Goal: Task Accomplishment & Management: Complete application form

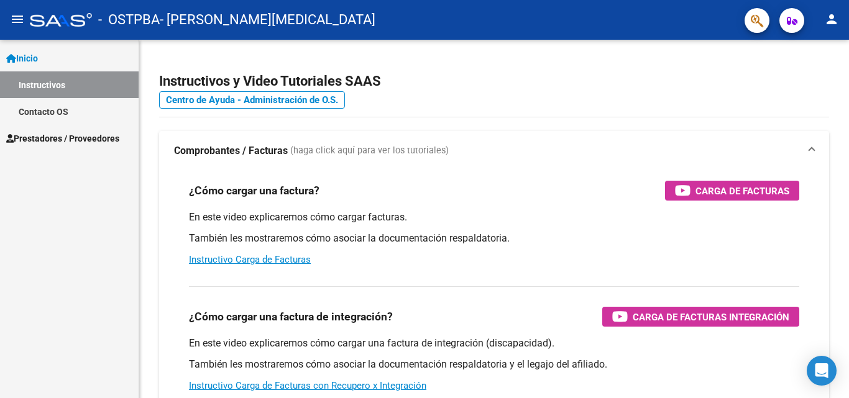
click at [17, 17] on mat-icon "menu" at bounding box center [17, 19] width 15 height 15
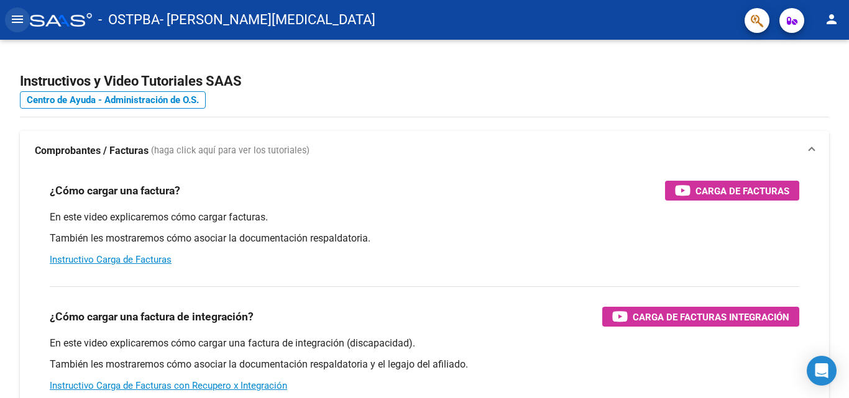
click at [17, 17] on mat-icon "menu" at bounding box center [17, 19] width 15 height 15
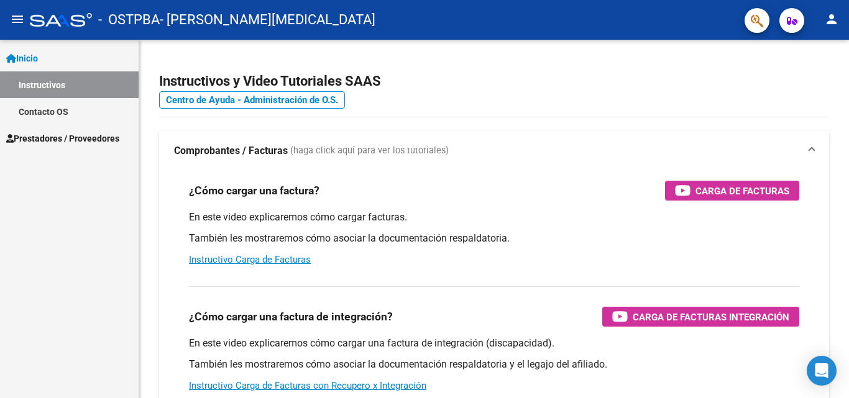
click at [63, 136] on span "Prestadores / Proveedores" at bounding box center [62, 139] width 113 height 14
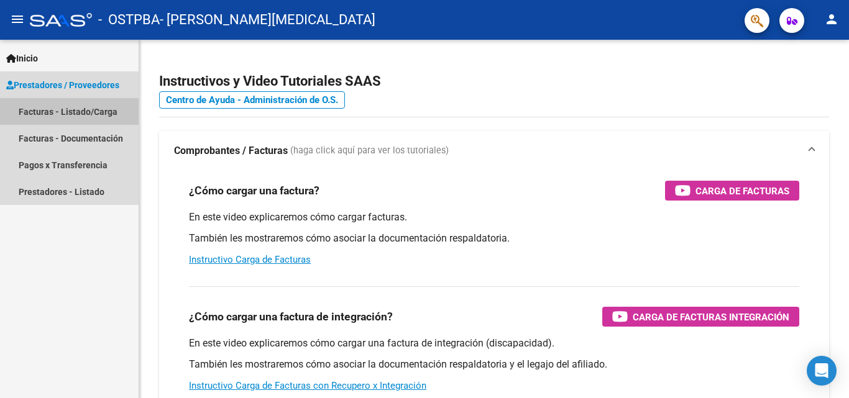
click at [59, 111] on link "Facturas - Listado/Carga" at bounding box center [69, 111] width 139 height 27
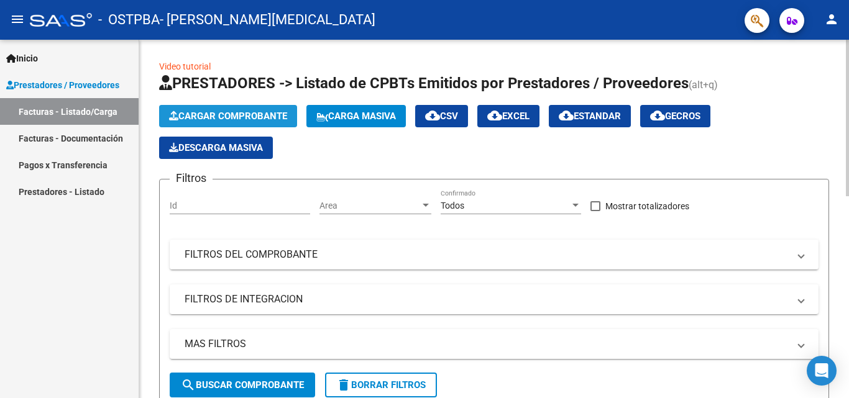
click at [206, 116] on span "Cargar Comprobante" at bounding box center [228, 116] width 118 height 11
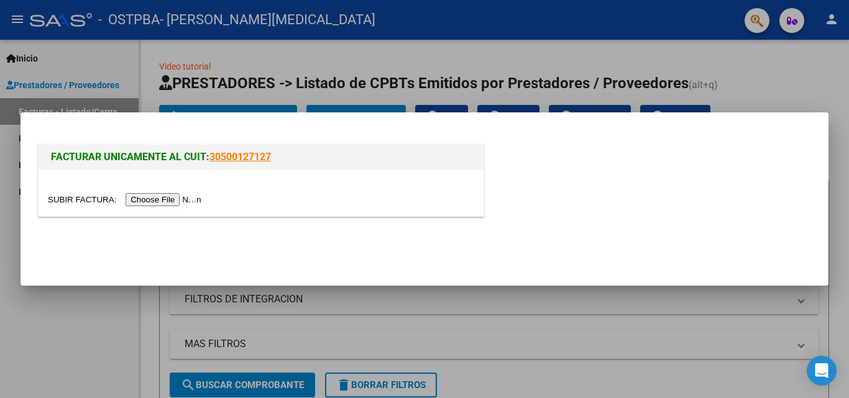
click at [156, 198] on input "file" at bounding box center [126, 199] width 157 height 13
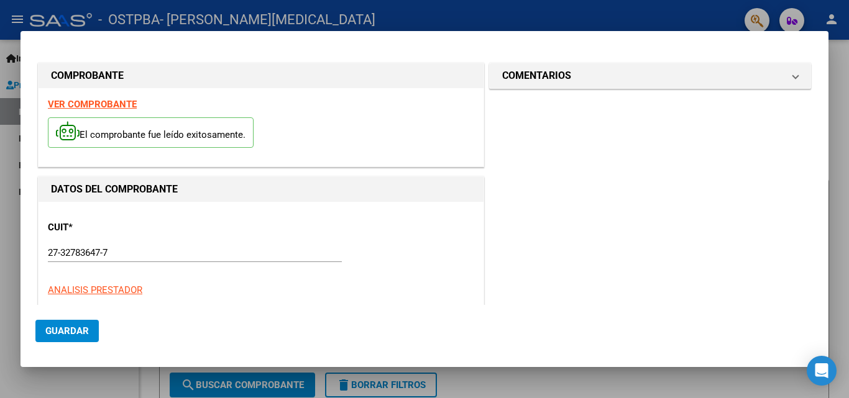
scroll to position [304, 0]
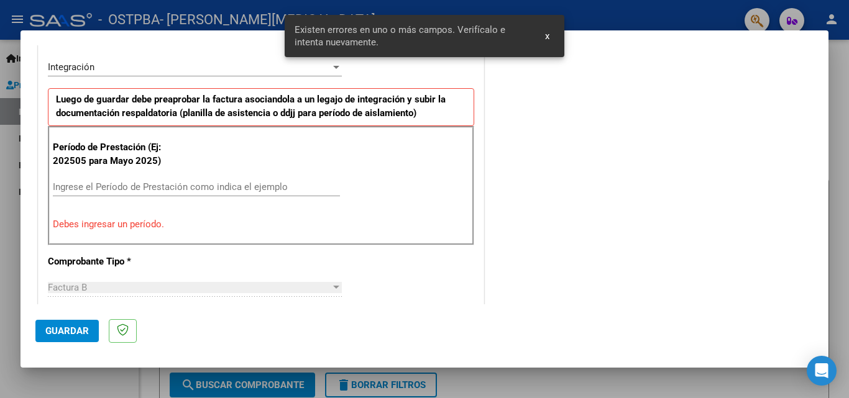
click at [129, 189] on input "Ingrese el Período de Prestación como indica el ejemplo" at bounding box center [196, 186] width 287 height 11
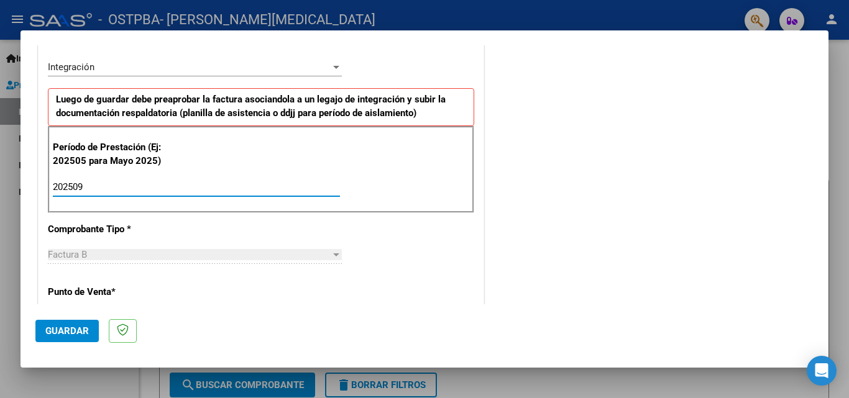
type input "202509"
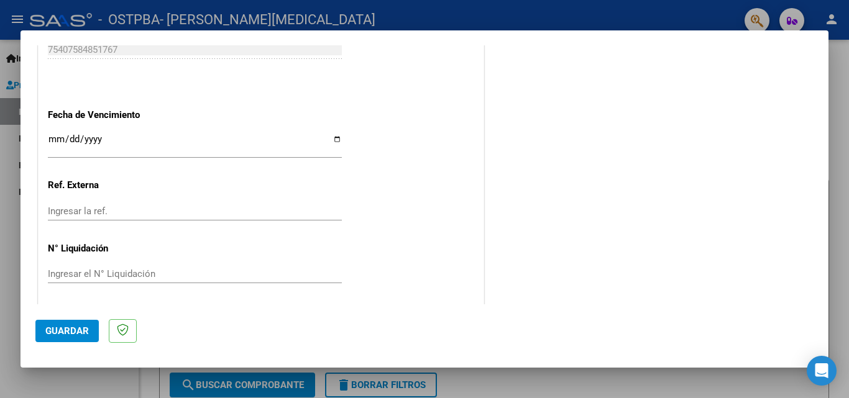
scroll to position [834, 0]
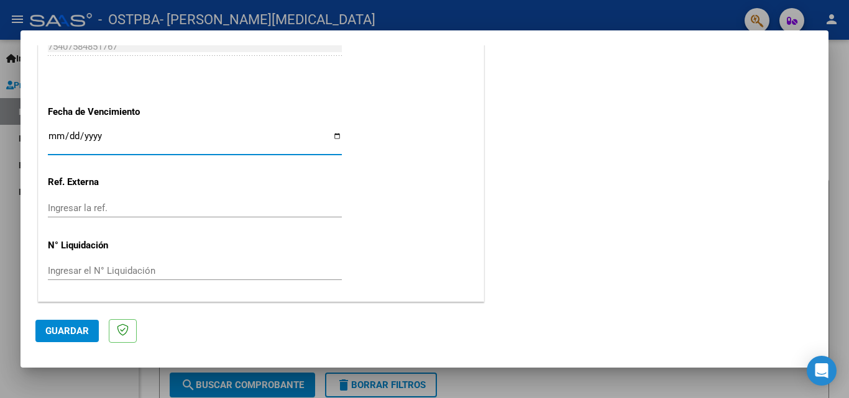
click at [95, 135] on input "Ingresar la fecha" at bounding box center [195, 141] width 294 height 20
click at [334, 135] on input "Ingresar la fecha" at bounding box center [195, 141] width 294 height 20
type input "[DATE]"
click at [58, 328] on span "Guardar" at bounding box center [66, 330] width 43 height 11
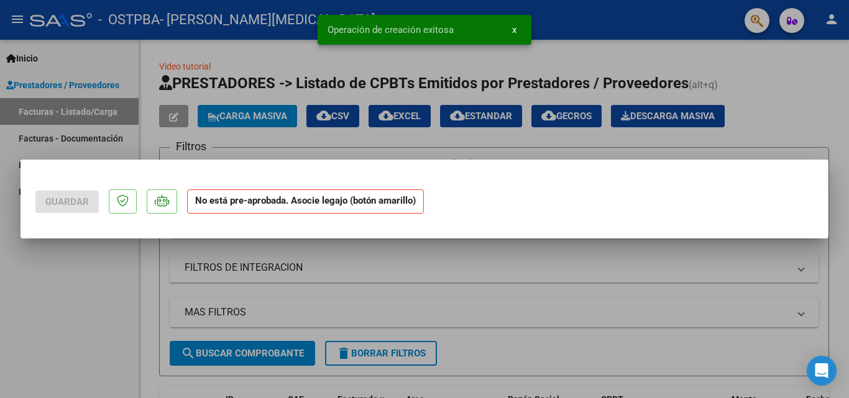
scroll to position [0, 0]
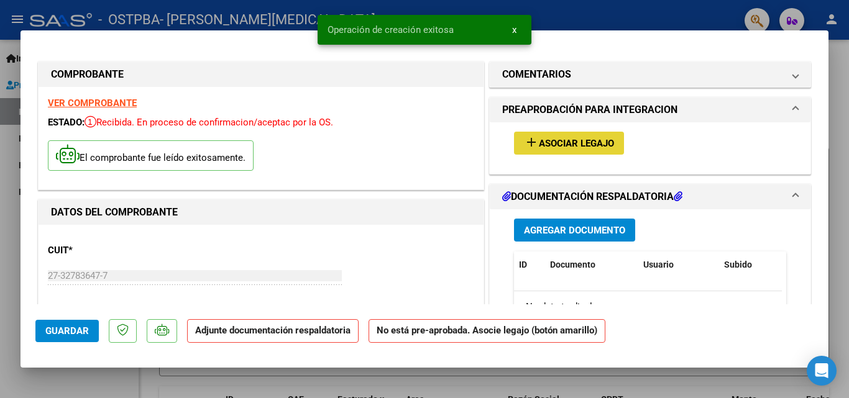
click at [594, 144] on span "Asociar Legajo" at bounding box center [576, 143] width 75 height 11
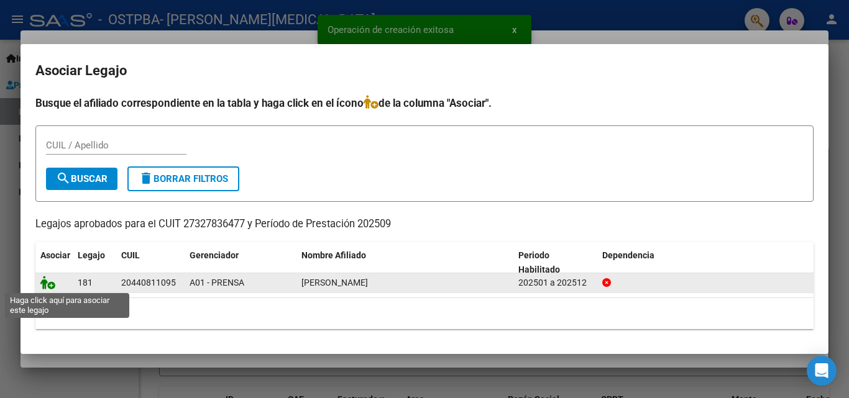
click at [47, 287] on icon at bounding box center [47, 283] width 15 height 14
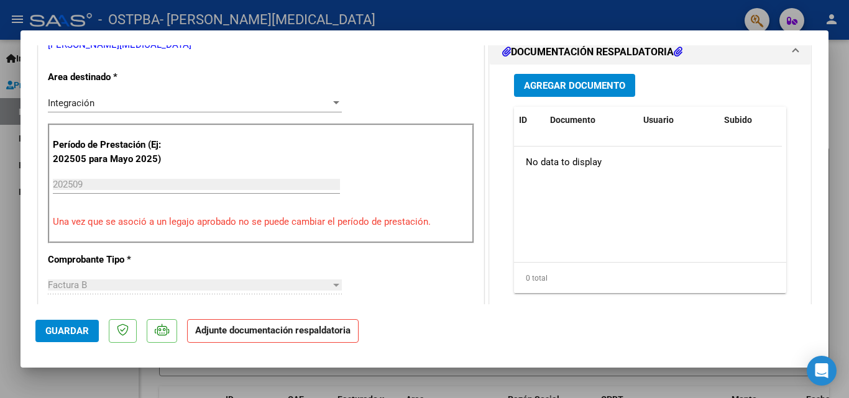
scroll to position [301, 0]
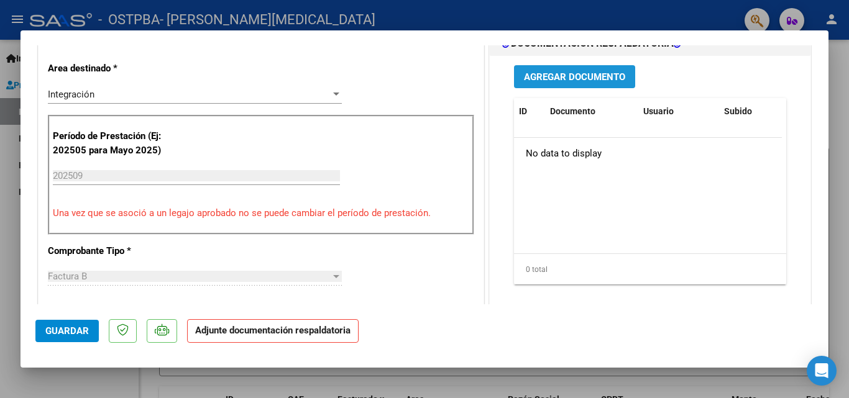
click at [573, 68] on button "Agregar Documento" at bounding box center [574, 76] width 121 height 23
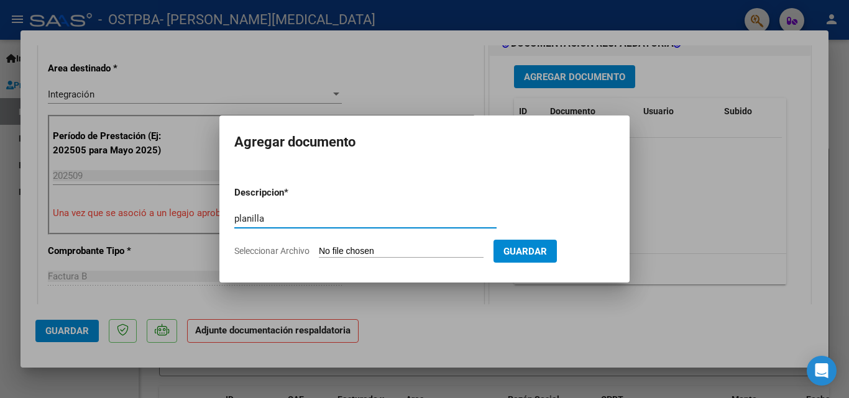
type input "planilla"
click at [470, 247] on input "Seleccionar Archivo" at bounding box center [401, 252] width 165 height 12
type input "C:\fakepath\planilla [PERSON_NAME] [DATE].pdf"
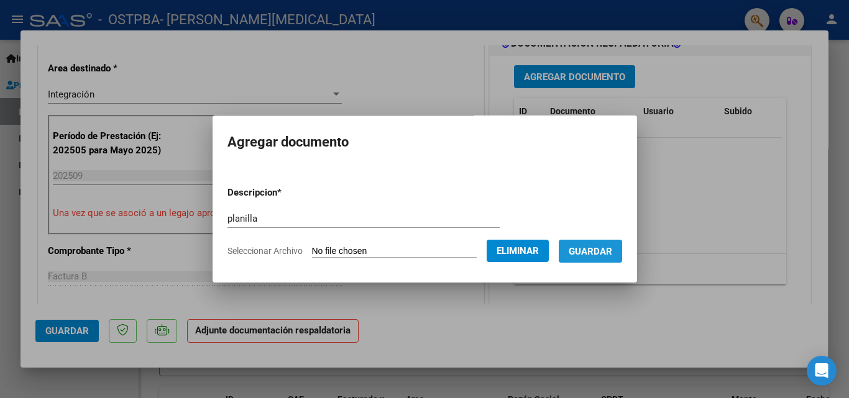
click at [588, 256] on span "Guardar" at bounding box center [589, 251] width 43 height 11
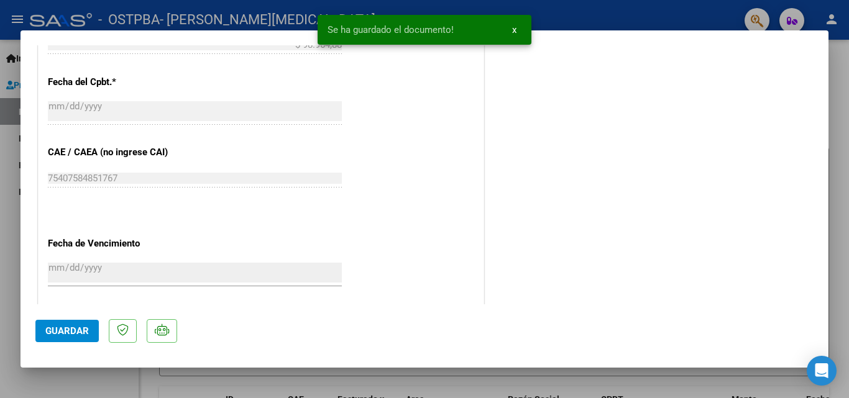
scroll to position [853, 0]
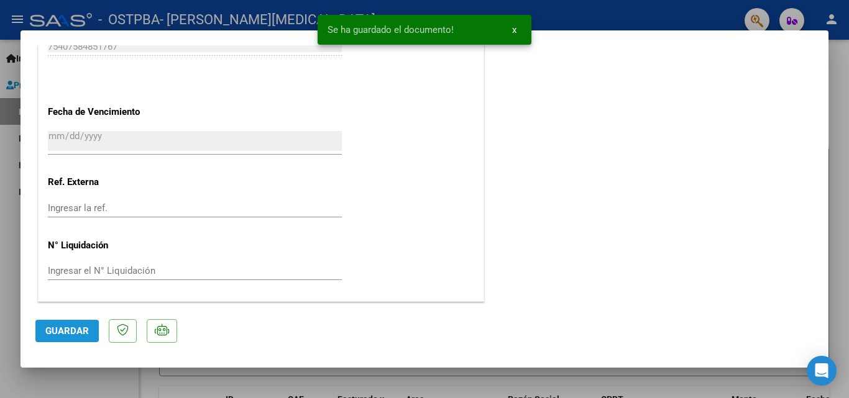
click at [60, 329] on span "Guardar" at bounding box center [66, 330] width 43 height 11
